Goal: Task Accomplishment & Management: Manage account settings

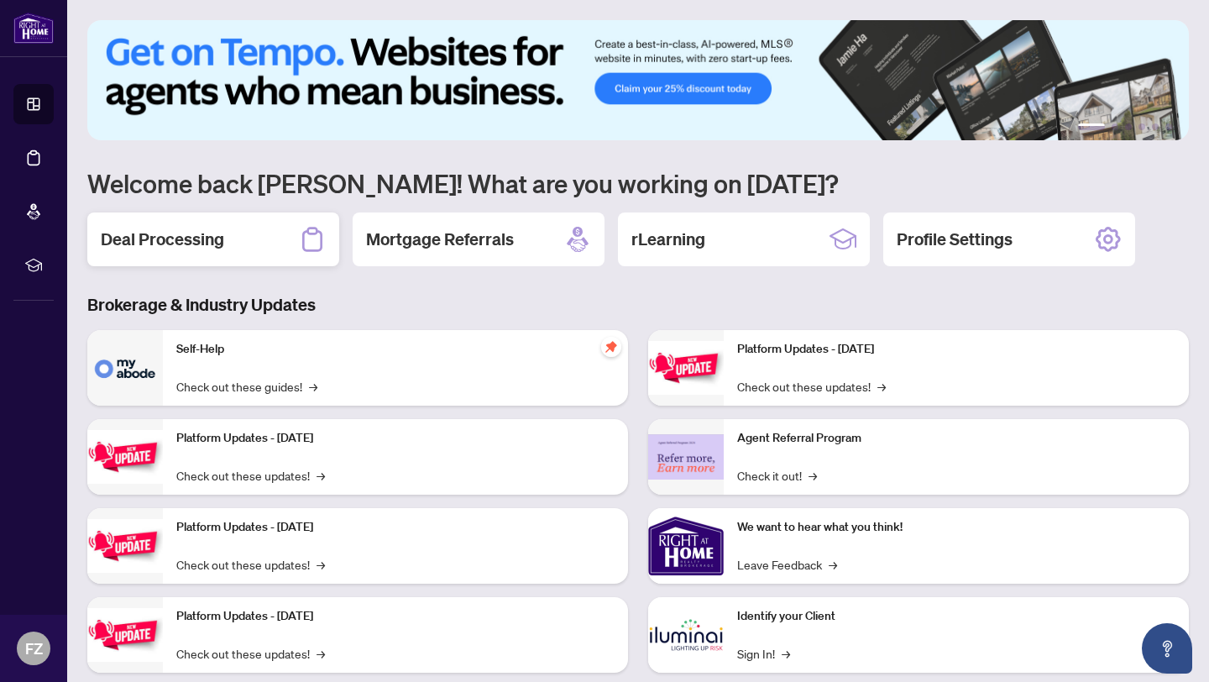
click at [167, 241] on h2 "Deal Processing" at bounding box center [162, 239] width 123 height 24
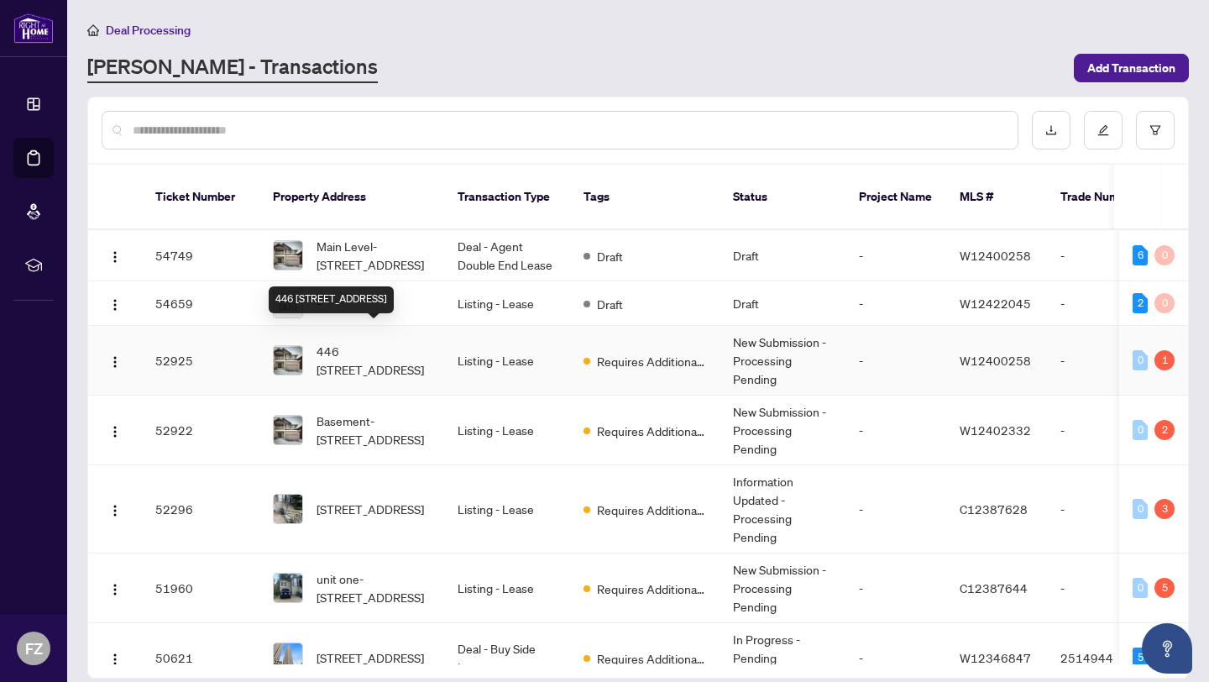
click at [320, 342] on span "446 [STREET_ADDRESS]" at bounding box center [373, 360] width 114 height 37
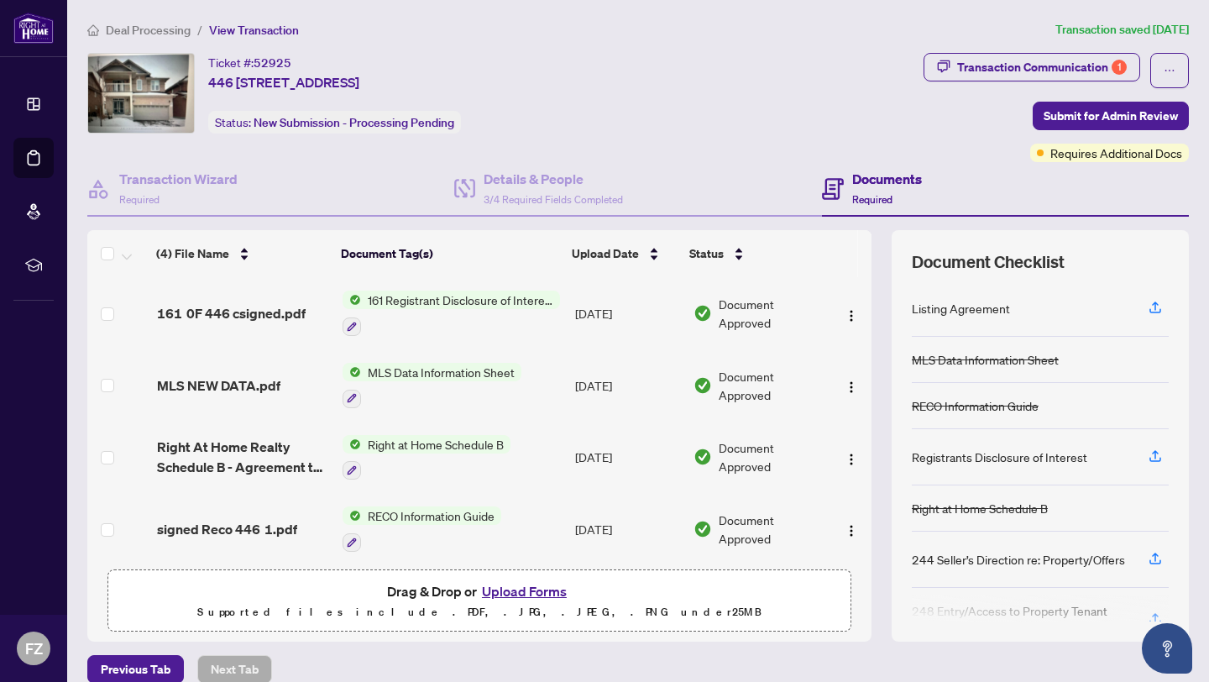
scroll to position [5, 0]
